Goal: Task Accomplishment & Management: Manage account settings

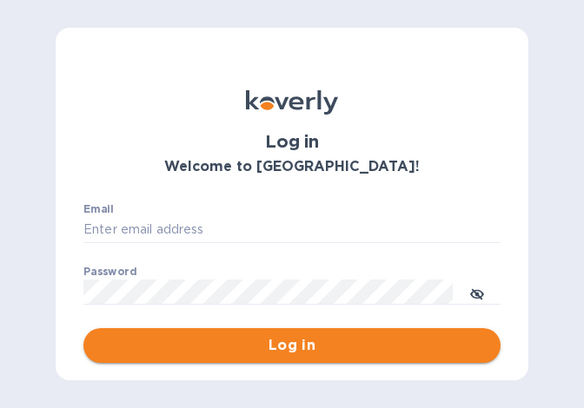
type input "[PERSON_NAME][EMAIL_ADDRESS][DOMAIN_NAME]"
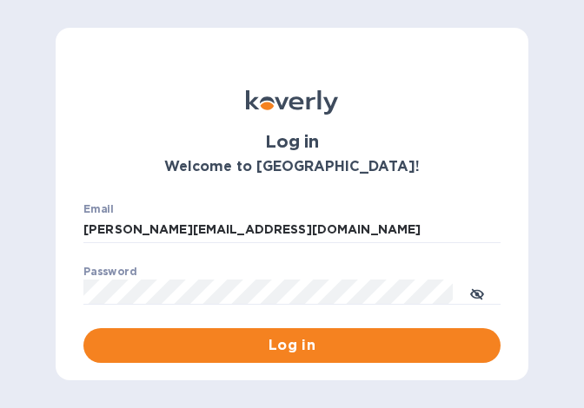
click at [249, 342] on span "Log in" at bounding box center [291, 345] width 389 height 21
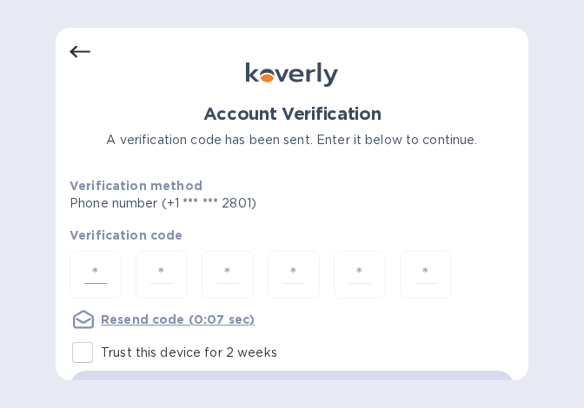
click at [103, 270] on input "number" at bounding box center [95, 275] width 36 height 32
type input "1"
type input "2"
type input "4"
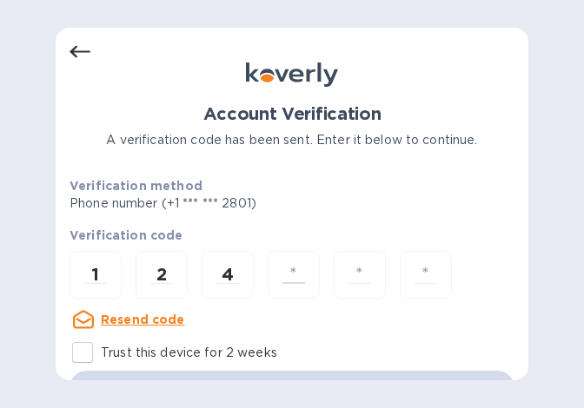
type input "5"
type input "2"
type input "9"
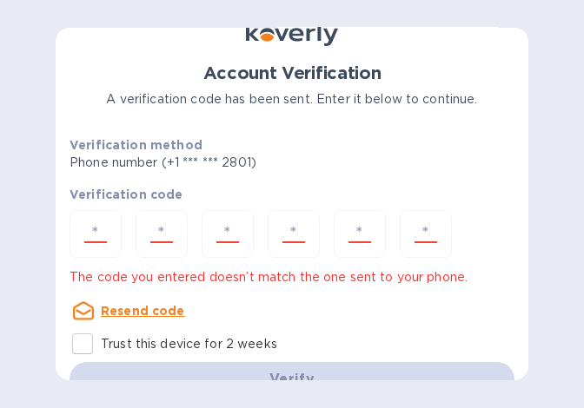
scroll to position [70, 0]
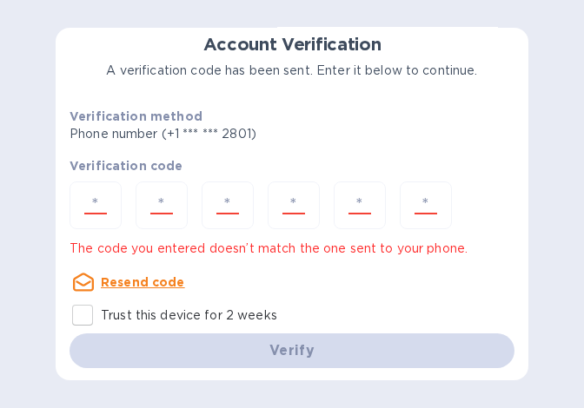
click at [286, 353] on div "Verify" at bounding box center [292, 351] width 459 height 49
click at [289, 345] on div "Verify" at bounding box center [292, 351] width 459 height 49
click at [89, 313] on input "Trust this device for 2 weeks" at bounding box center [82, 315] width 36 height 36
checkbox input "true"
click at [288, 343] on div "Verify" at bounding box center [292, 351] width 459 height 49
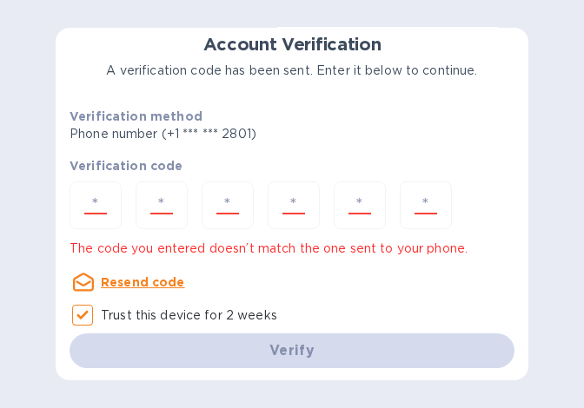
click at [289, 347] on div "Verify" at bounding box center [292, 351] width 459 height 49
click at [102, 208] on input "number" at bounding box center [95, 205] width 36 height 32
type input "9"
type input "3"
type input "5"
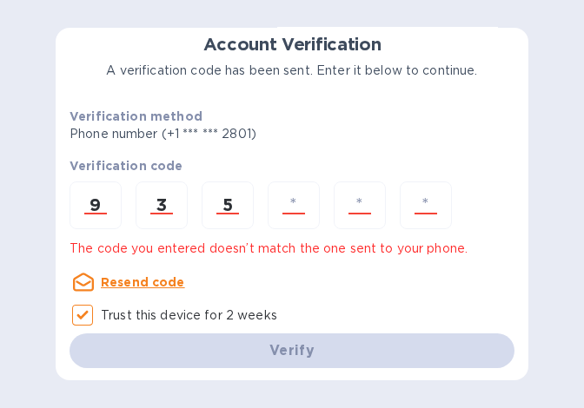
type input "8"
type input "2"
type input "9"
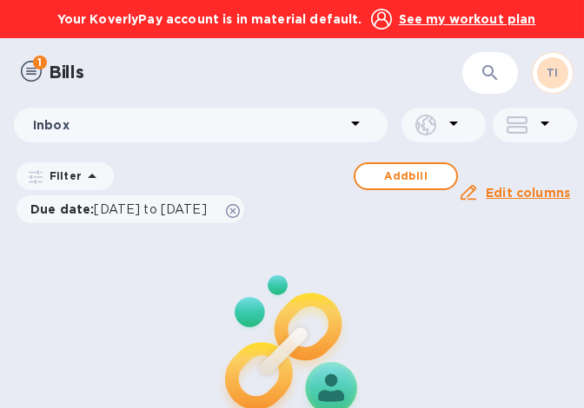
click at [40, 61] on span "1" at bounding box center [40, 63] width 14 height 14
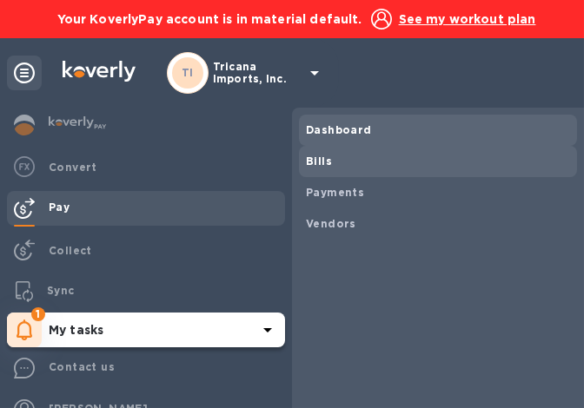
click at [329, 124] on b "Dashboard" at bounding box center [339, 129] width 66 height 13
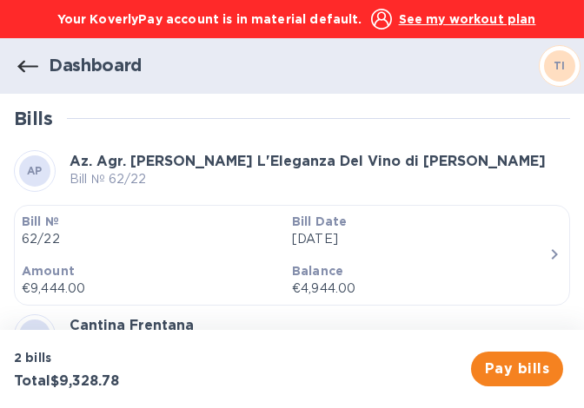
click at [457, 16] on u "See my workout plan" at bounding box center [467, 19] width 137 height 14
